Goal: Task Accomplishment & Management: Use online tool/utility

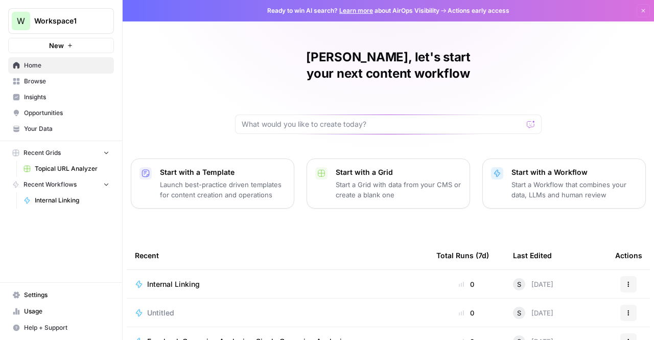
scroll to position [129, 0]
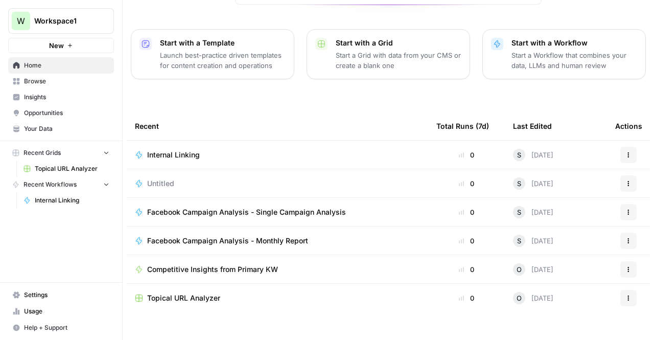
click at [245, 235] on span "Facebook Campaign Analysis - Monthly Report" at bounding box center [227, 240] width 161 height 10
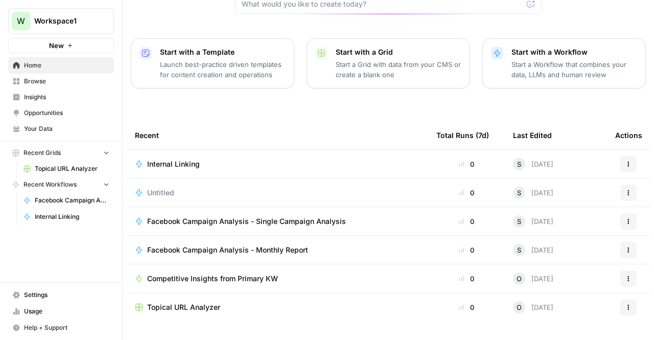
scroll to position [119, 0]
click at [235, 77] on div "[PERSON_NAME], let's start your next content workflow Start with a Template Lau…" at bounding box center [388, 124] width 531 height 486
click at [625, 185] on button "Actions" at bounding box center [628, 193] width 16 height 16
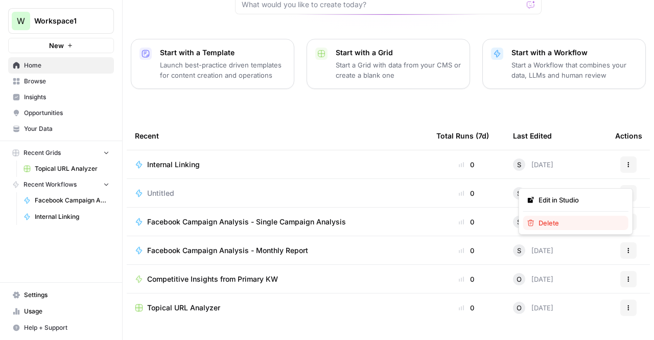
click at [571, 225] on span "Delete" at bounding box center [579, 223] width 82 height 10
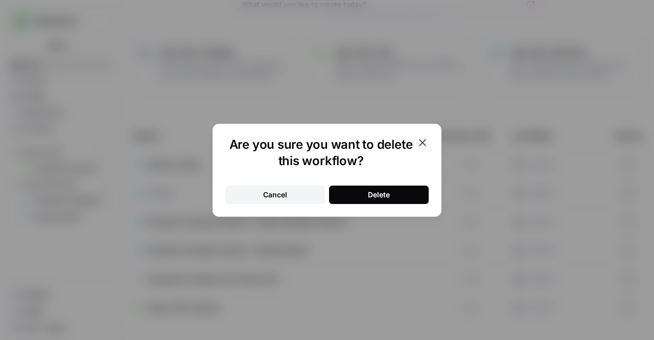
click at [404, 190] on button "Delete" at bounding box center [379, 194] width 100 height 18
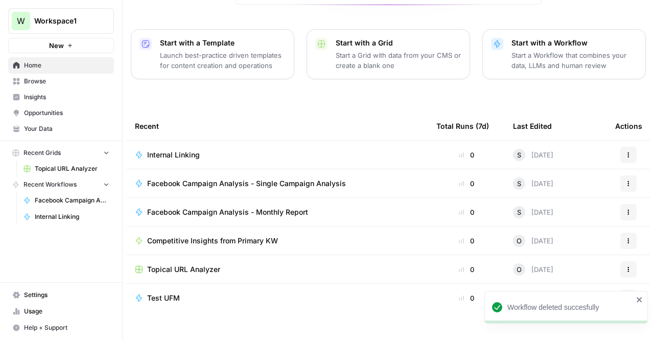
scroll to position [129, 0]
click at [187, 284] on td "Test UFM" at bounding box center [277, 298] width 301 height 29
click at [167, 293] on span "Test UFM" at bounding box center [163, 298] width 33 height 10
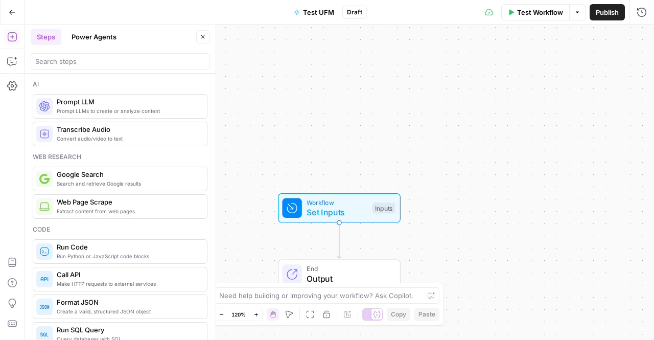
click at [7, 15] on button "Go Back" at bounding box center [12, 12] width 18 height 18
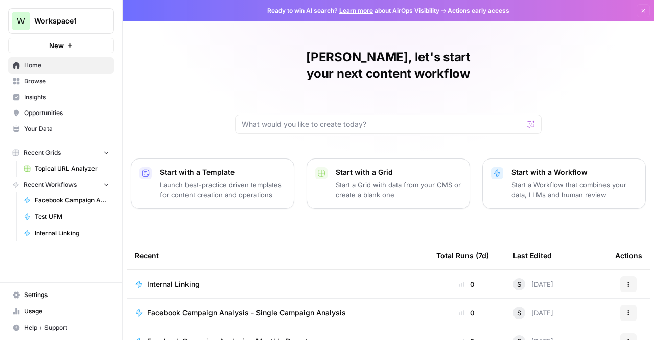
scroll to position [129, 0]
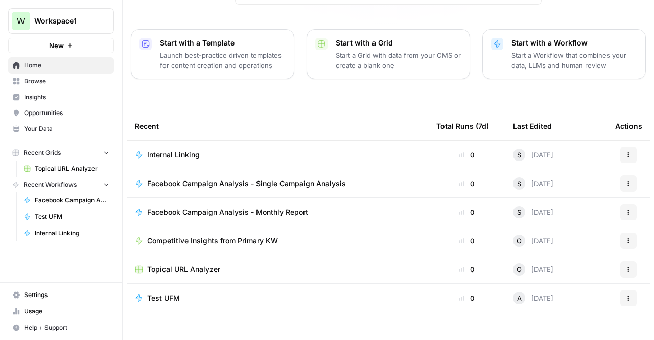
click at [196, 150] on div "Internal Linking" at bounding box center [177, 155] width 61 height 10
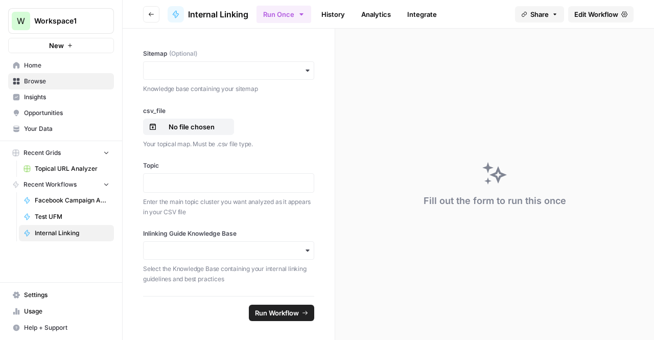
click at [229, 61] on div "Sitemap (Optional) Knowledge base containing your sitemap" at bounding box center [228, 71] width 171 height 45
click at [237, 65] on div "button" at bounding box center [228, 70] width 171 height 18
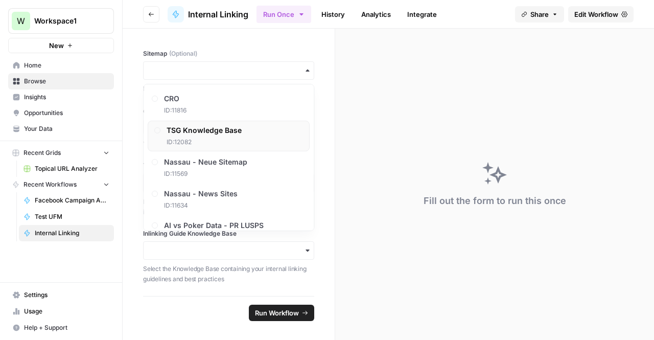
click at [221, 140] on span "ID: 12082" at bounding box center [203, 141] width 75 height 9
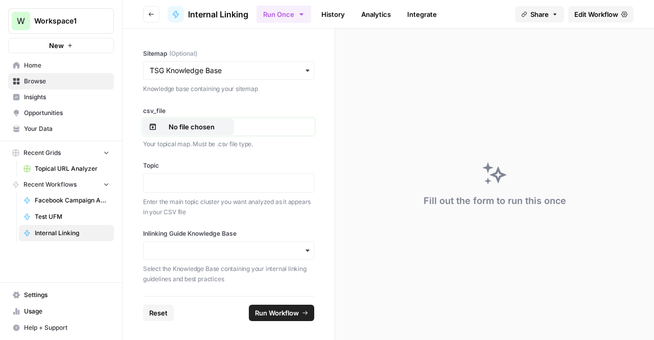
click at [189, 129] on p "No file chosen" at bounding box center [191, 127] width 65 height 10
click at [296, 167] on label "Topic" at bounding box center [228, 165] width 171 height 9
click at [156, 18] on button "Go back" at bounding box center [151, 14] width 16 height 16
